Goal: Task Accomplishment & Management: Use online tool/utility

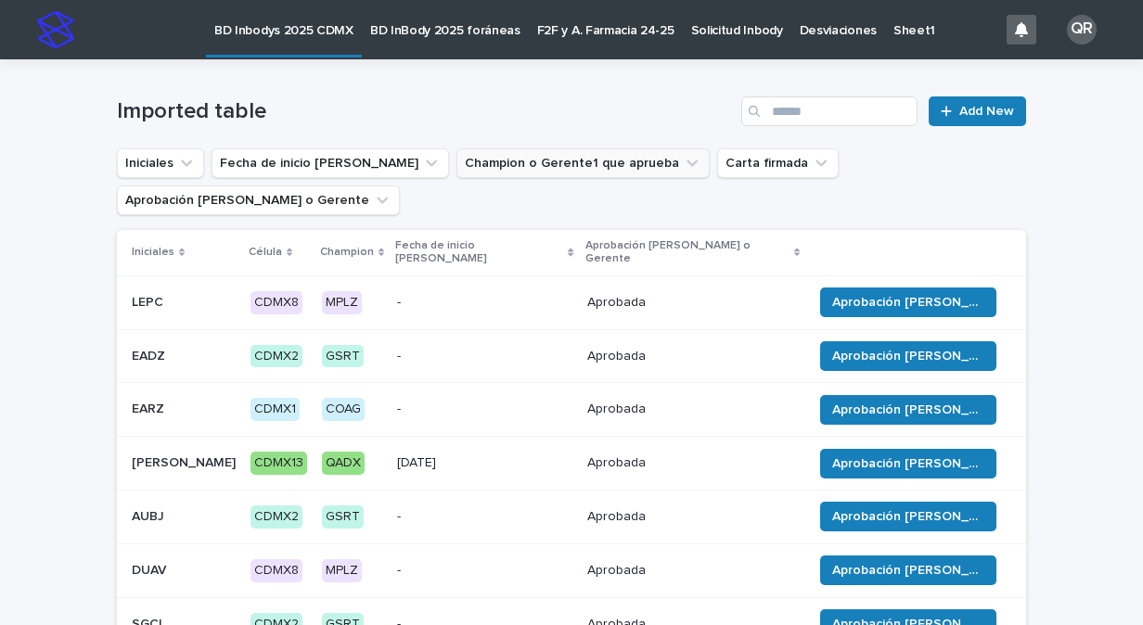
click at [683, 160] on icon "Champion o Gerente1 que aprueba" at bounding box center [692, 163] width 19 height 19
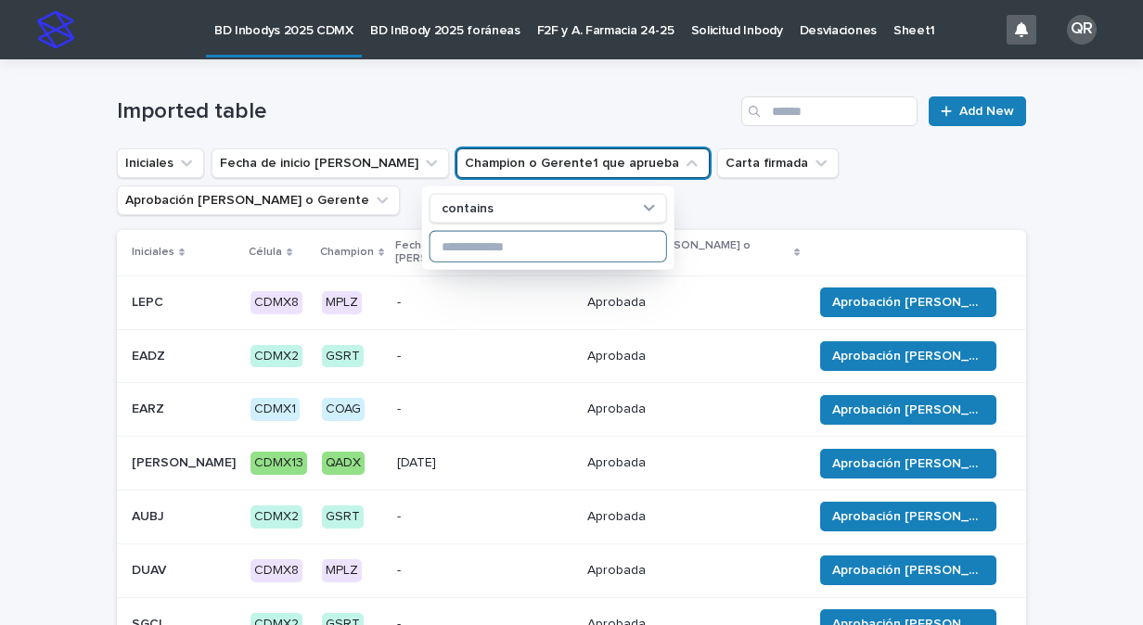
click at [531, 237] on input at bounding box center [548, 247] width 236 height 30
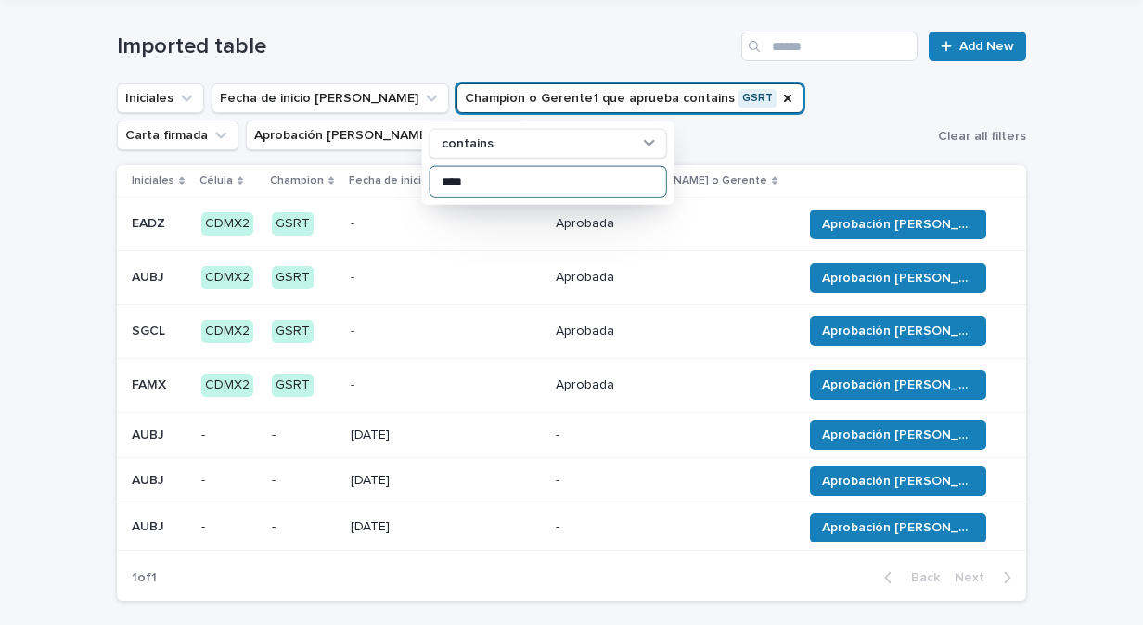
scroll to position [93, 0]
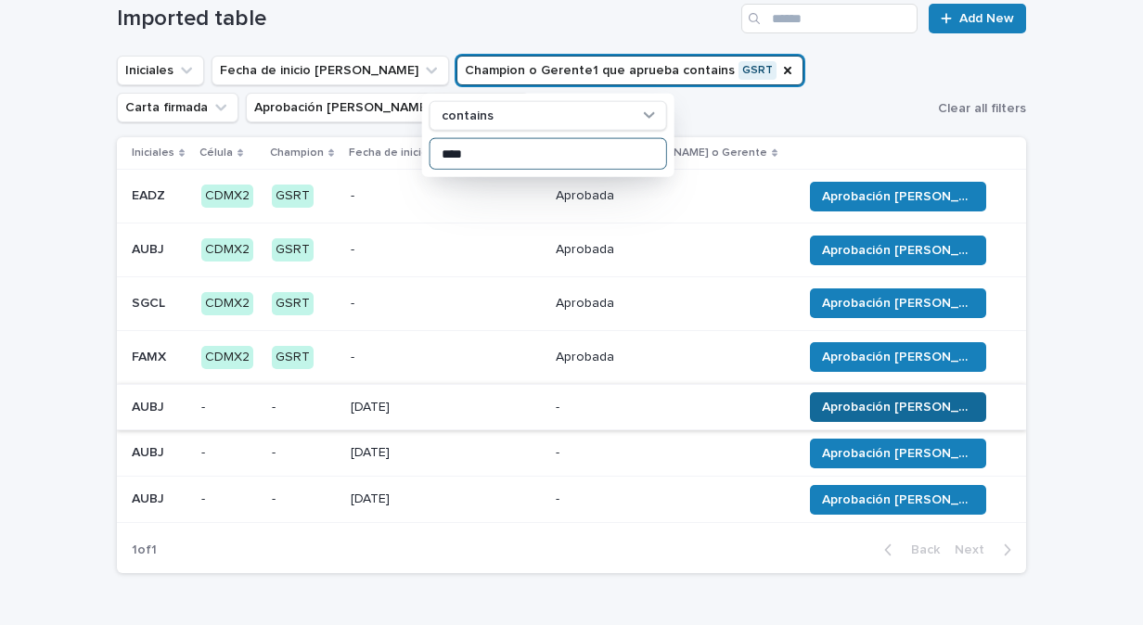
type input "****"
click at [859, 419] on button "Aprobación [PERSON_NAME]" at bounding box center [898, 407] width 176 height 30
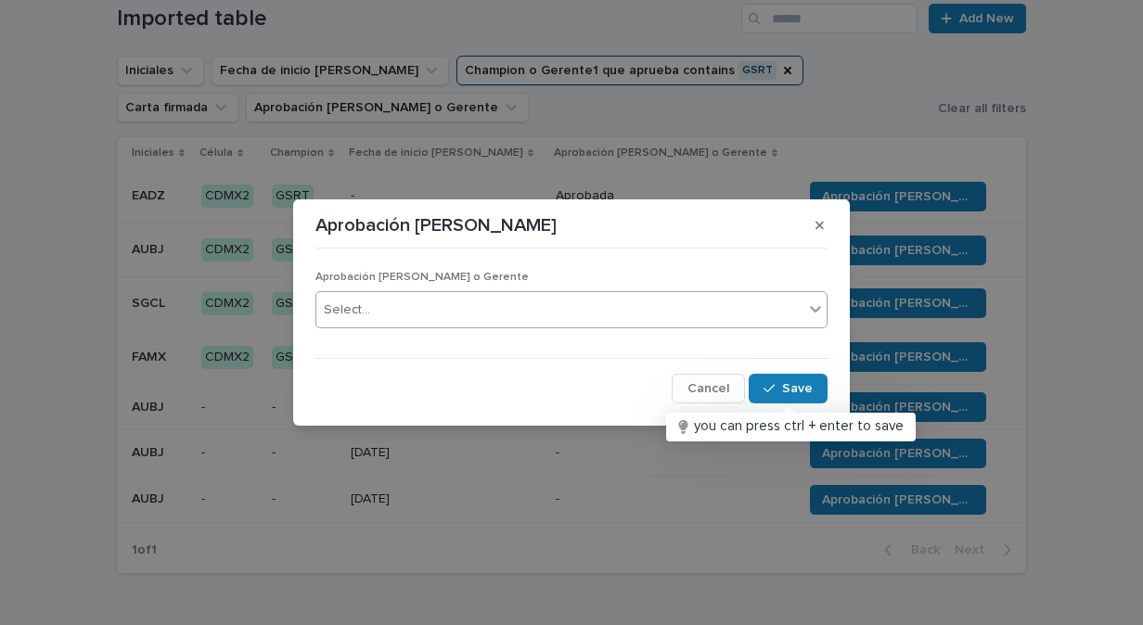
click at [813, 307] on icon at bounding box center [815, 309] width 19 height 19
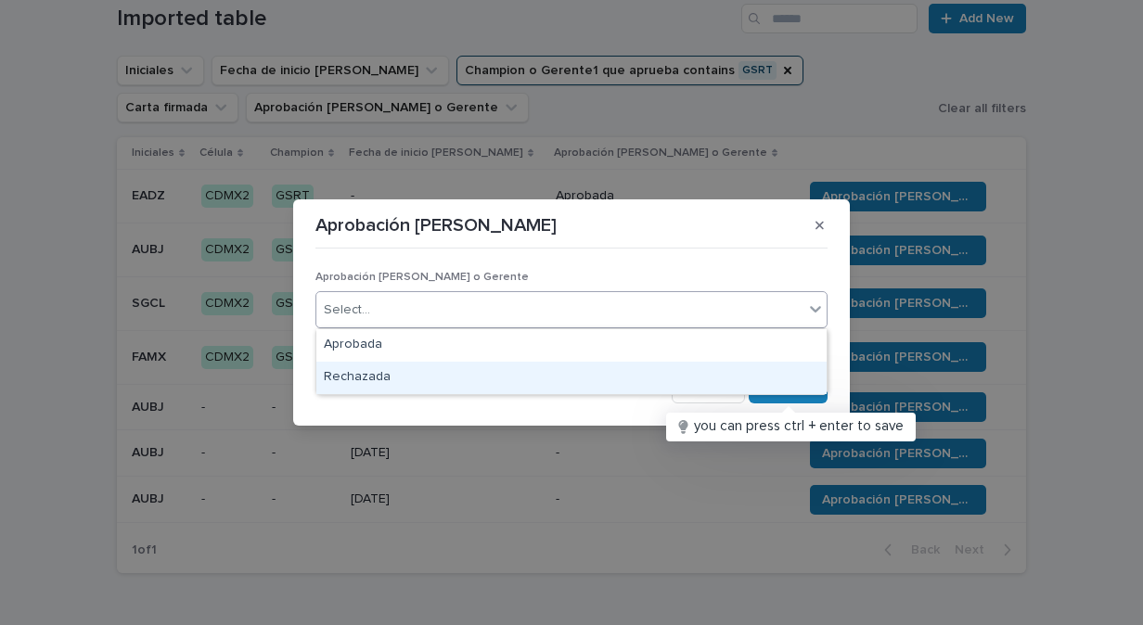
click at [404, 374] on div "Rechazada" at bounding box center [571, 378] width 510 height 32
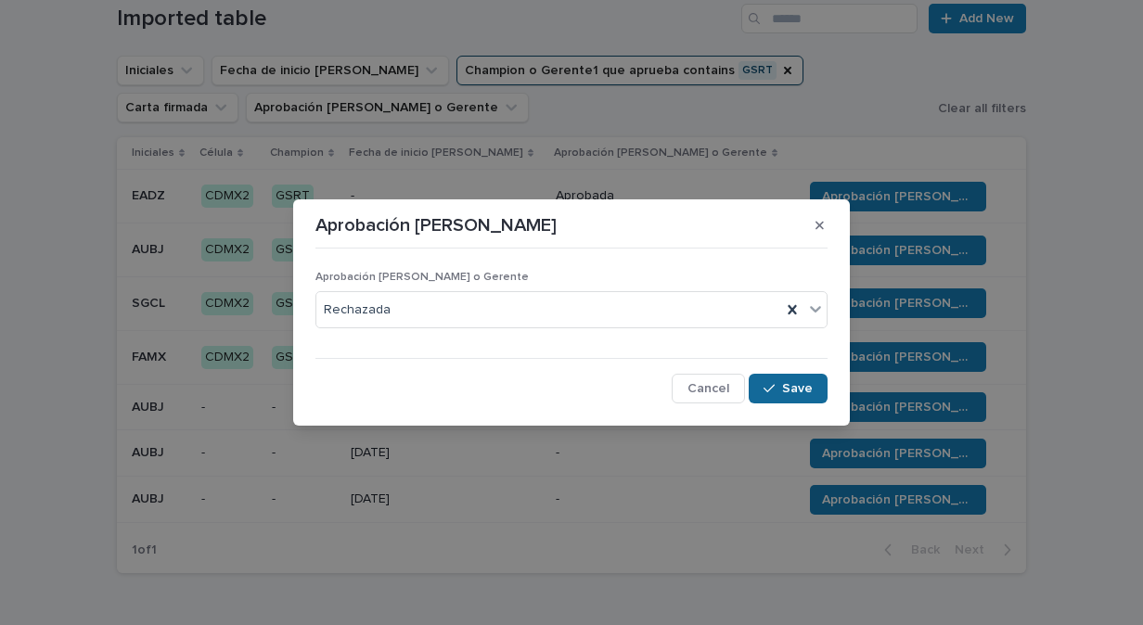
click at [773, 384] on icon "button" at bounding box center [768, 388] width 11 height 13
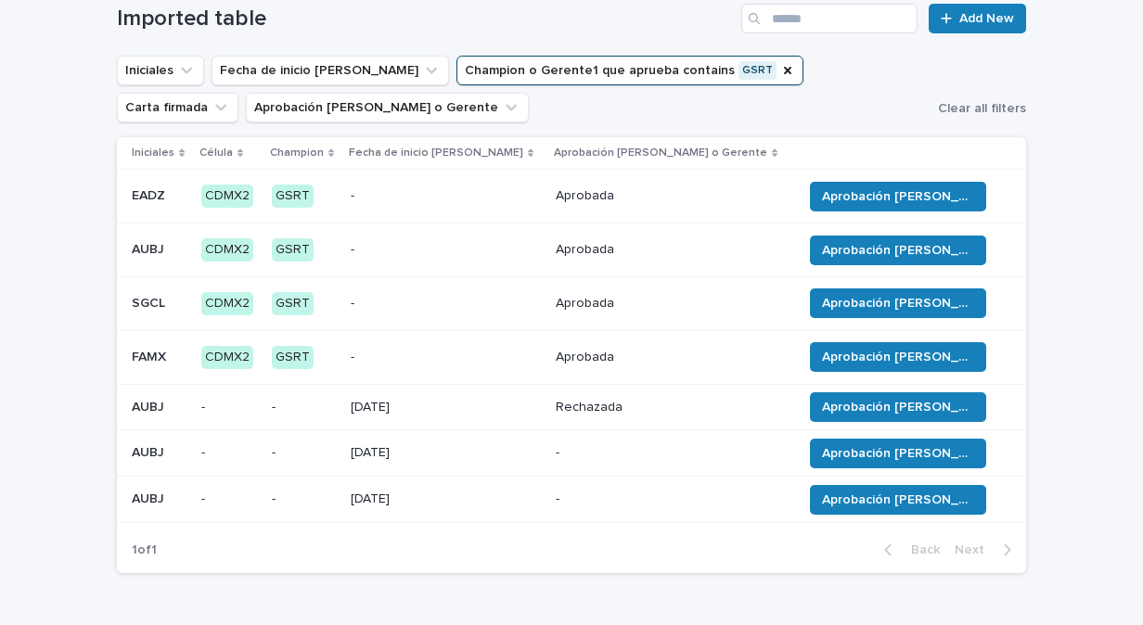
click at [556, 453] on p "-" at bounding box center [671, 453] width 231 height 16
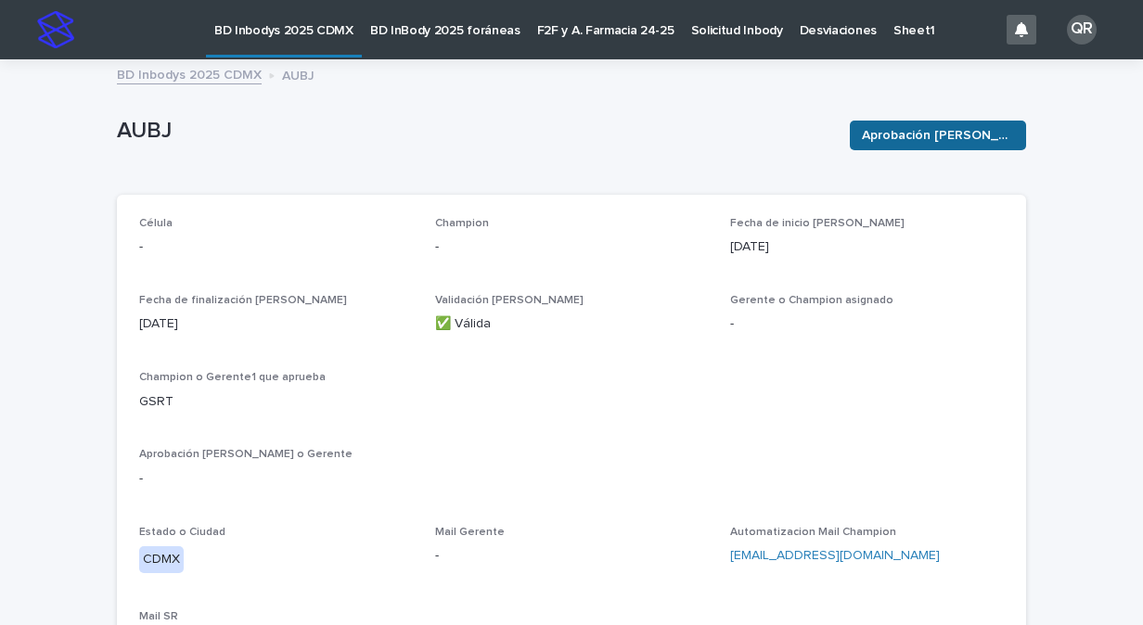
click at [944, 130] on span "Aprobación [PERSON_NAME]" at bounding box center [938, 135] width 152 height 19
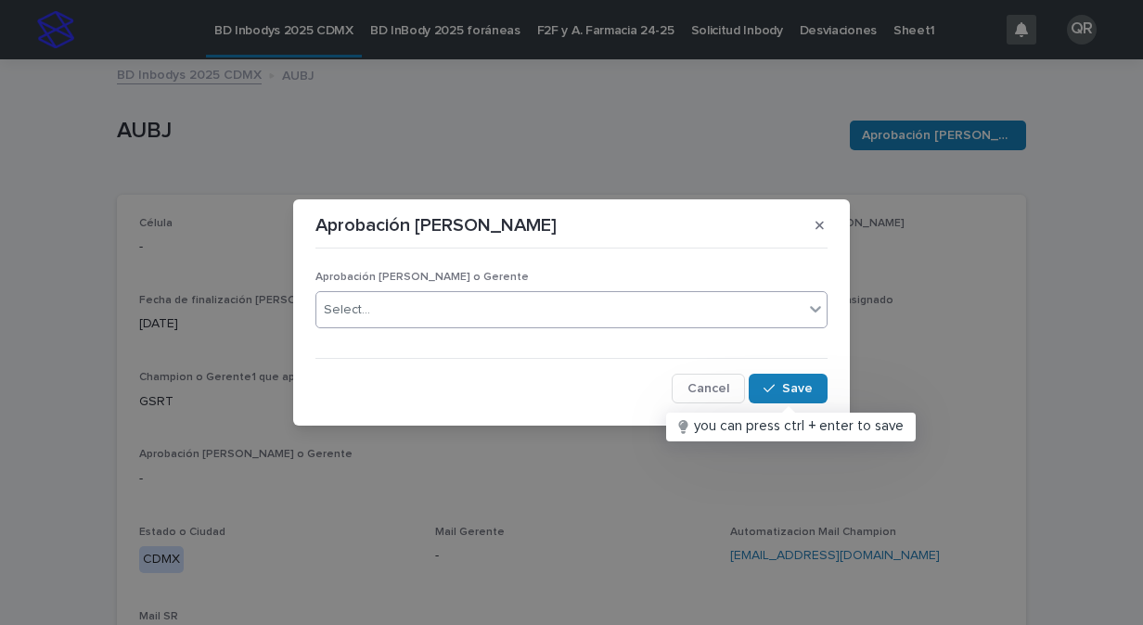
click at [808, 310] on icon at bounding box center [815, 309] width 19 height 19
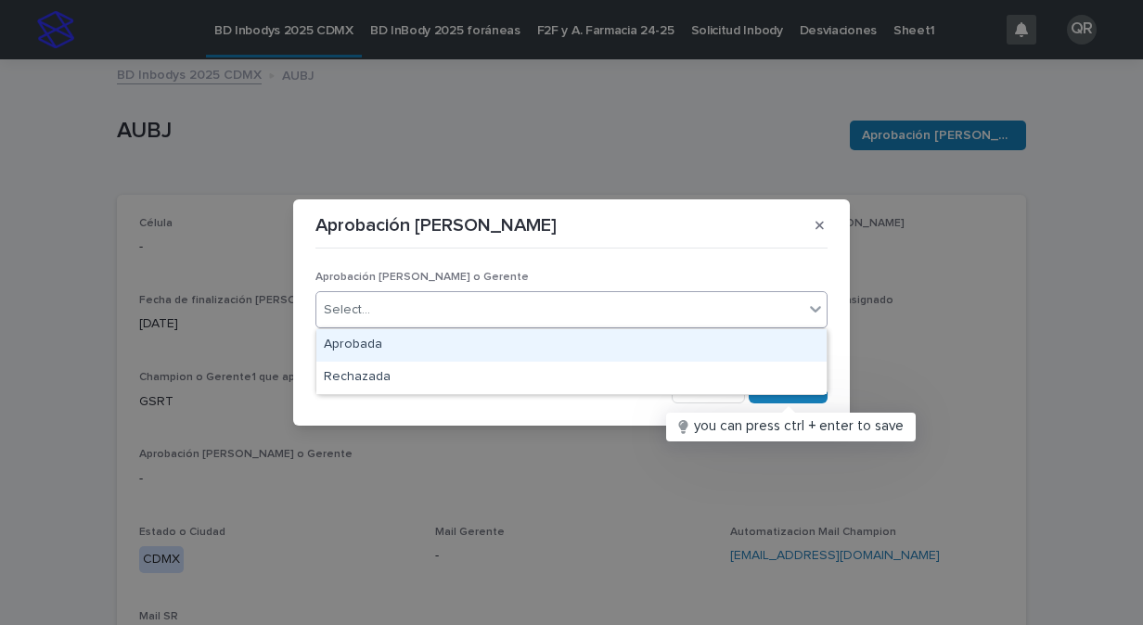
click at [389, 352] on div "Aprobada" at bounding box center [571, 345] width 510 height 32
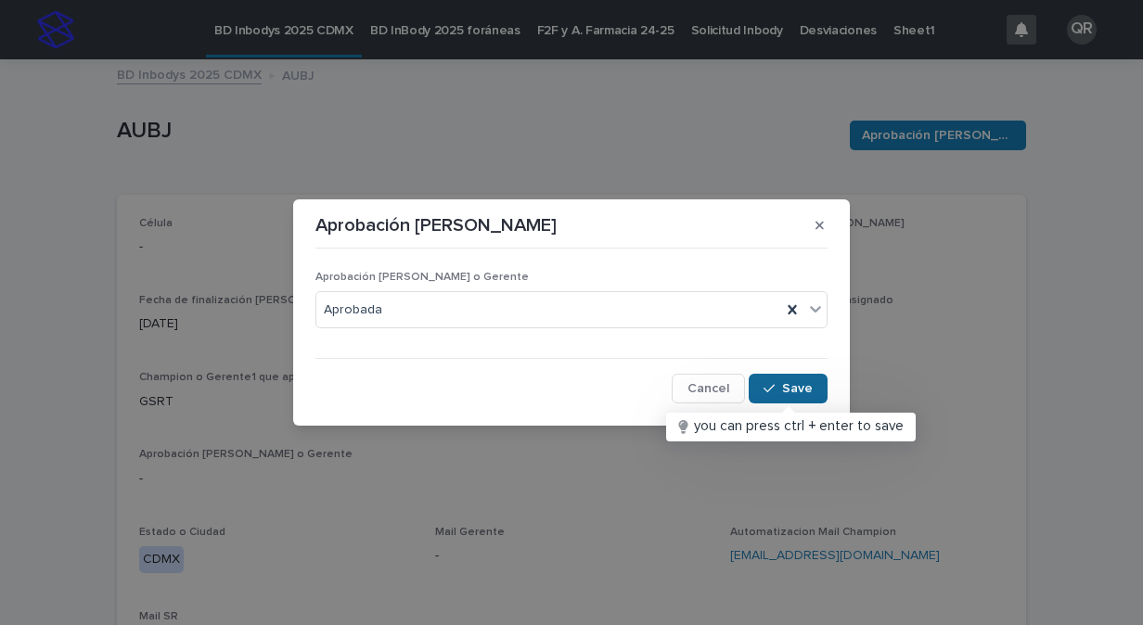
click at [802, 392] on span "Save" at bounding box center [797, 388] width 31 height 13
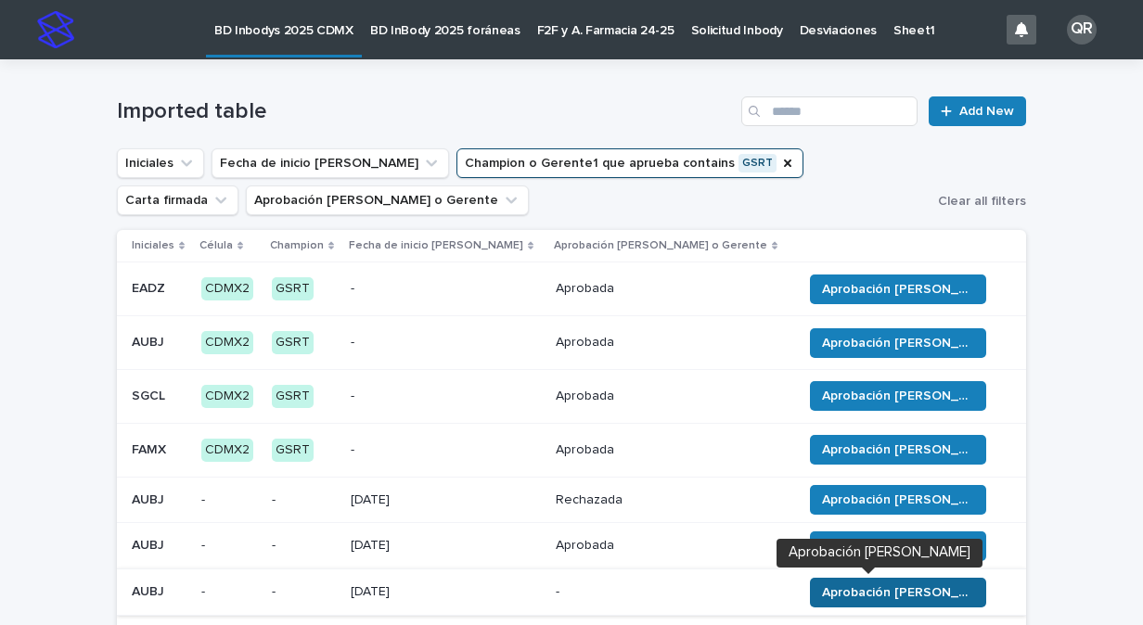
click at [865, 594] on span "Aprobación [PERSON_NAME]" at bounding box center [898, 593] width 152 height 19
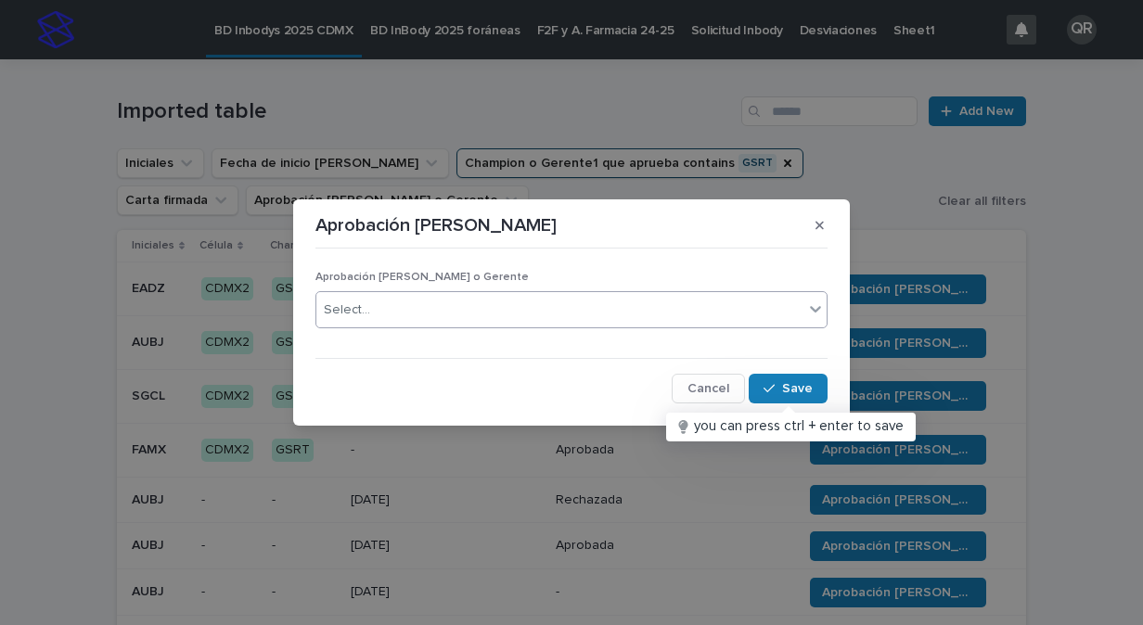
click at [809, 315] on icon at bounding box center [815, 309] width 19 height 19
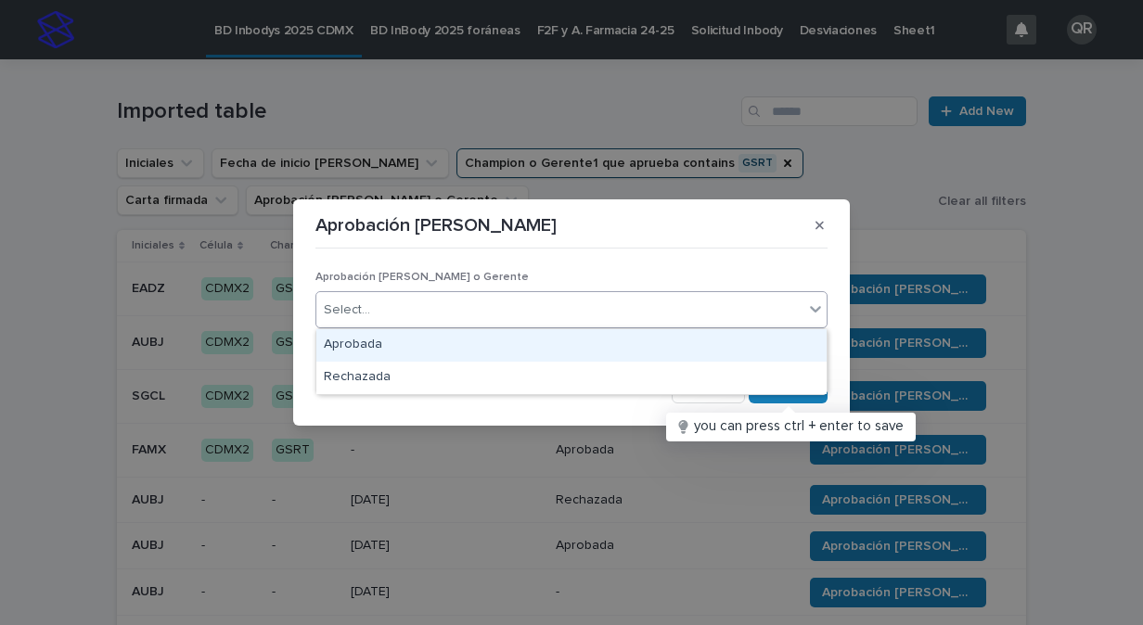
click at [353, 346] on div "Aprobada" at bounding box center [571, 345] width 510 height 32
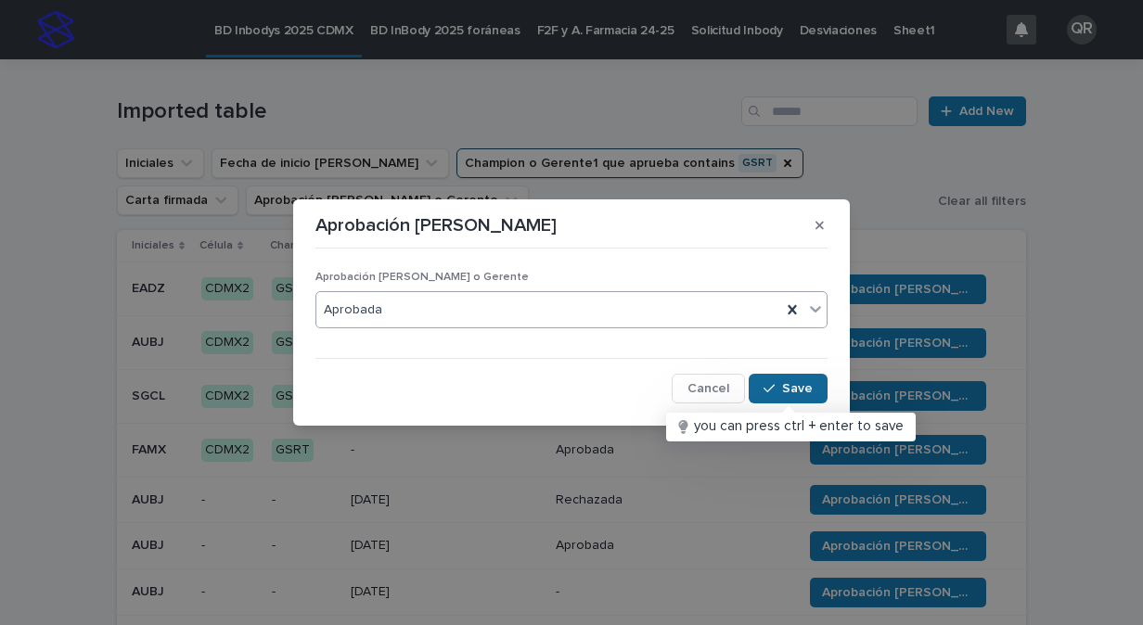
click at [809, 391] on span "Save" at bounding box center [797, 388] width 31 height 13
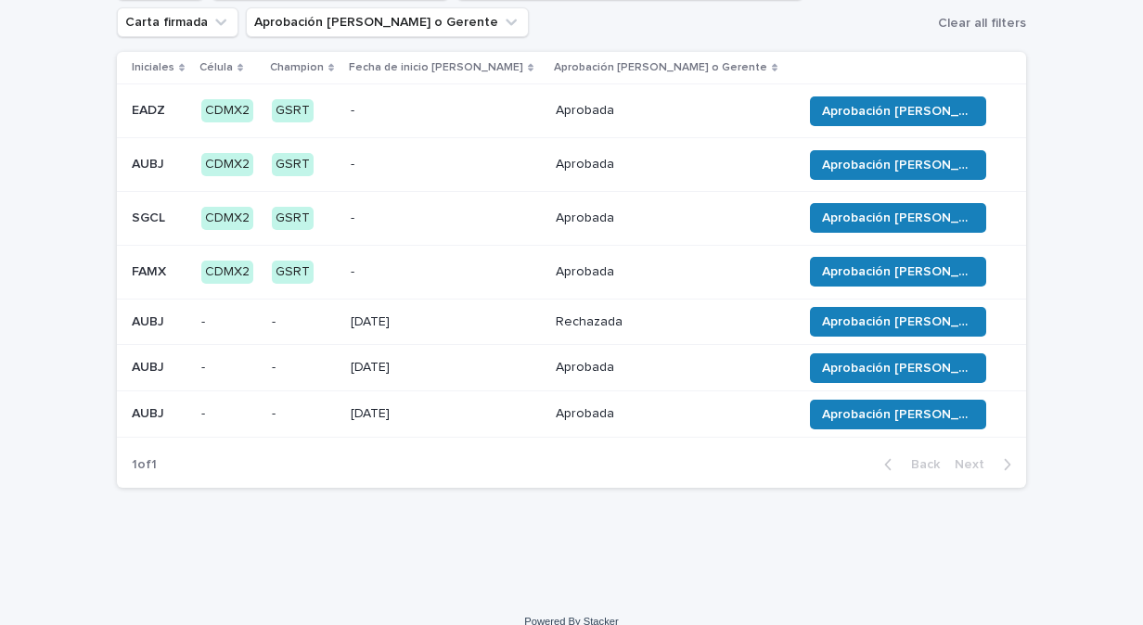
scroll to position [199, 0]
